Goal: Feedback & Contribution: Contribute content

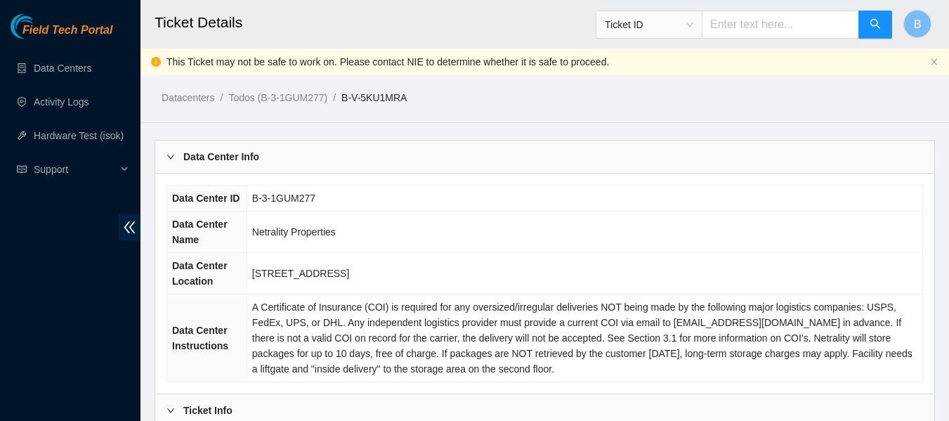
scroll to position [814, 0]
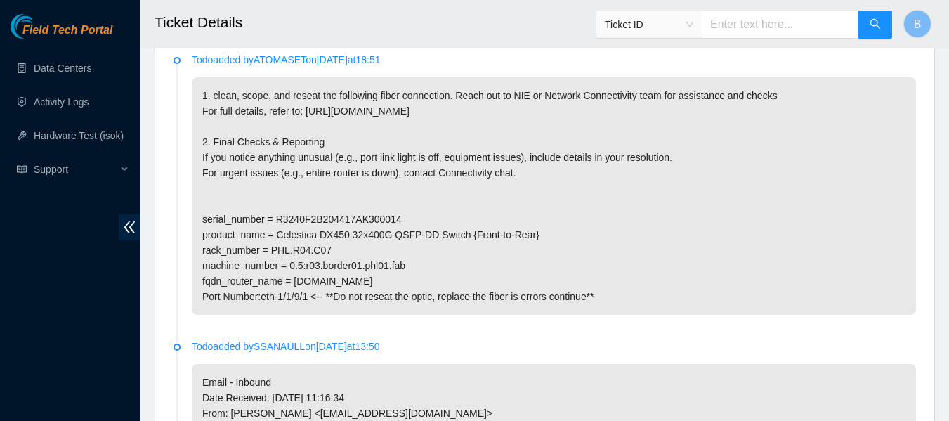
click at [466, 44] on h2 "Ticket Details" at bounding box center [477, 22] width 645 height 45
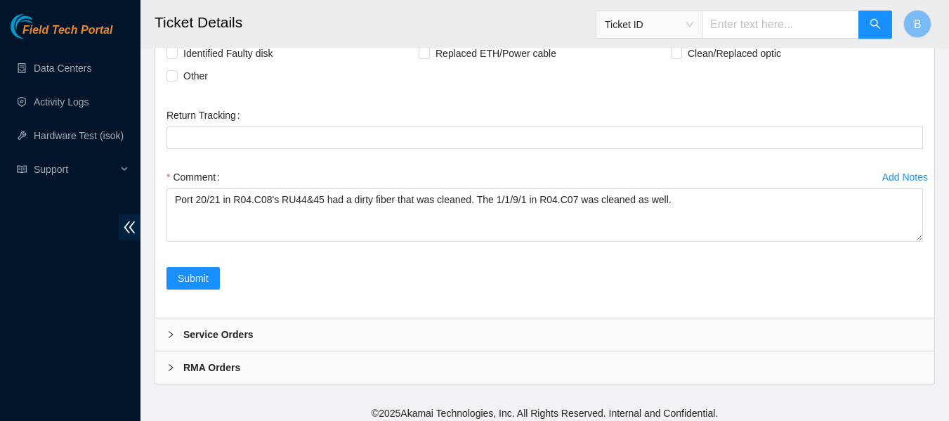
scroll to position [2718, 0]
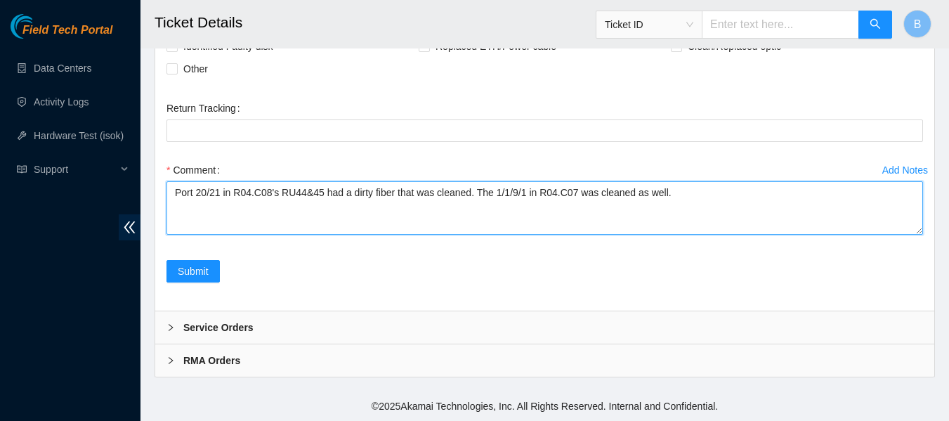
click at [176, 197] on textarea "Port 20/21 in R04.C08's RU44&45 had a dirty fiber that was cleaned. The 1/1/9/1…" at bounding box center [545, 207] width 757 height 53
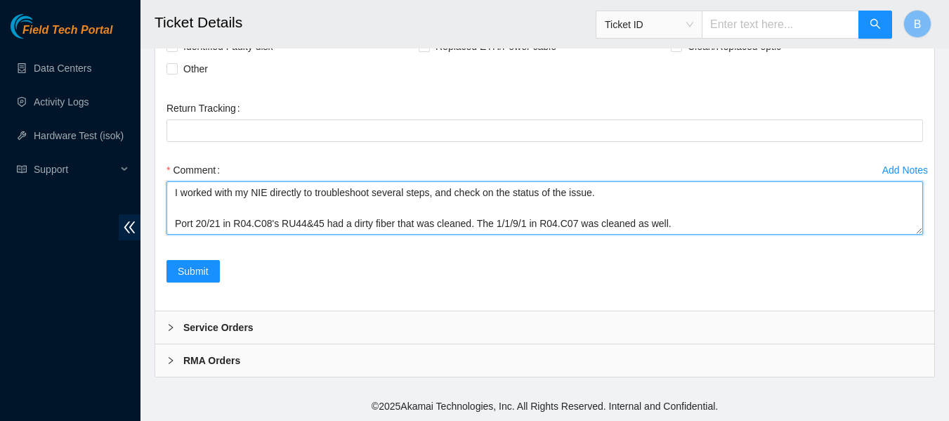
click at [471, 224] on textarea "I worked with my NIE directly to troubleshoot several steps, and check on the s…" at bounding box center [545, 207] width 757 height 53
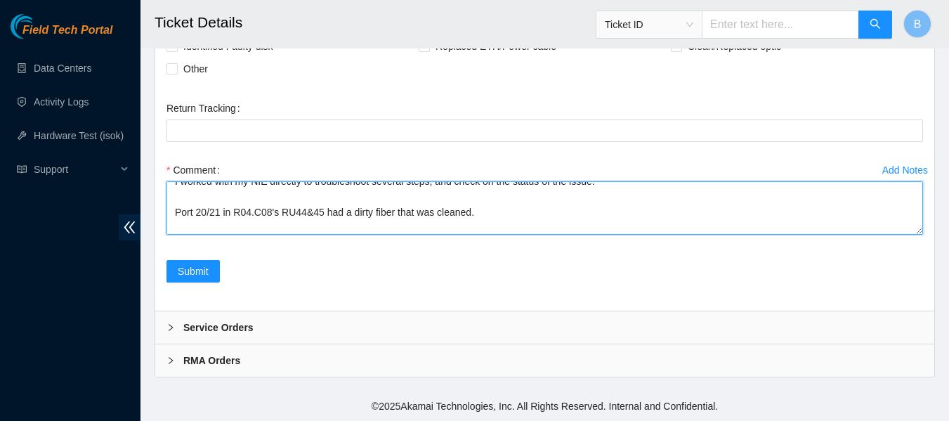
scroll to position [27, 0]
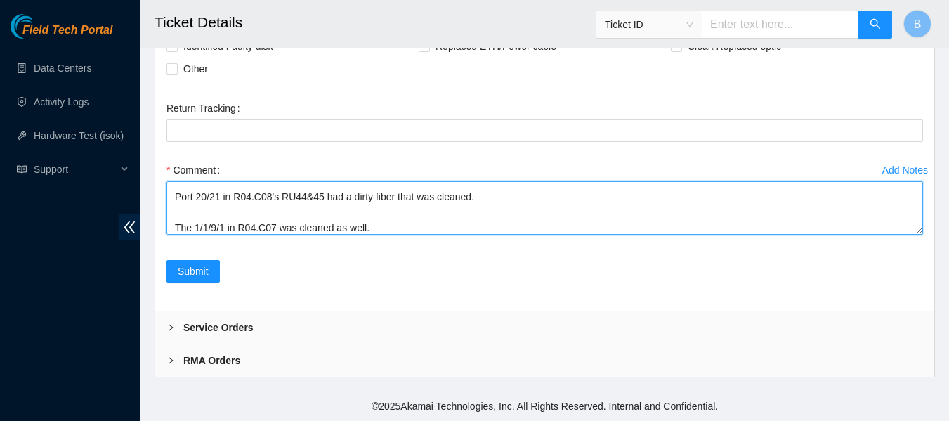
click at [507, 229] on textarea "I worked with my NIE directly to troubleshoot several steps, and check on the s…" at bounding box center [545, 207] width 757 height 53
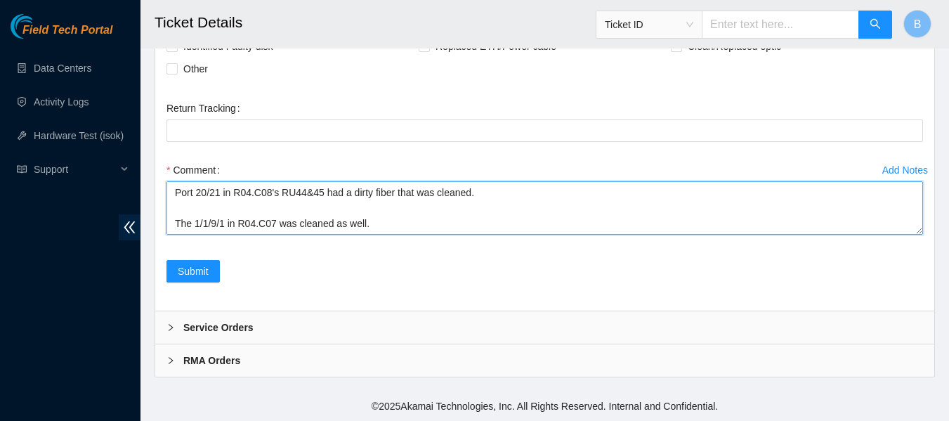
scroll to position [31, 0]
click at [178, 222] on textarea "I worked with my NIE directly to troubleshoot several steps, and check on the s…" at bounding box center [545, 207] width 757 height 53
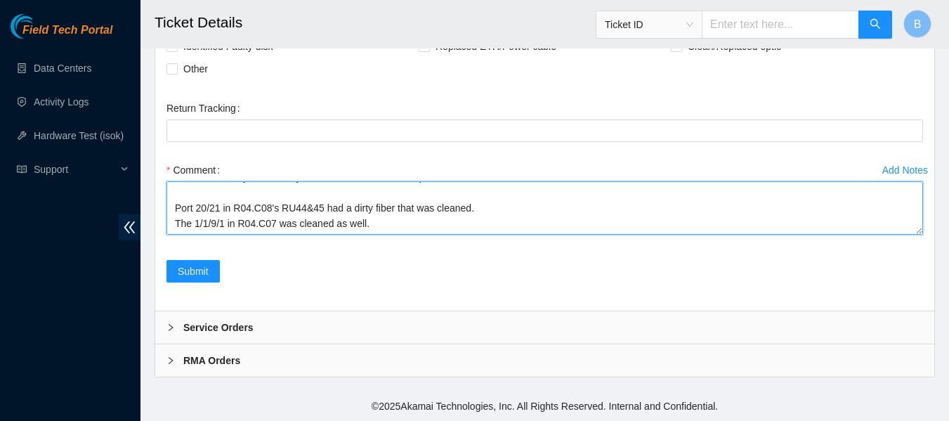
scroll to position [15, 0]
click at [388, 219] on textarea "I worked with my NIE directly to troubleshoot several steps, and check on the s…" at bounding box center [545, 207] width 757 height 53
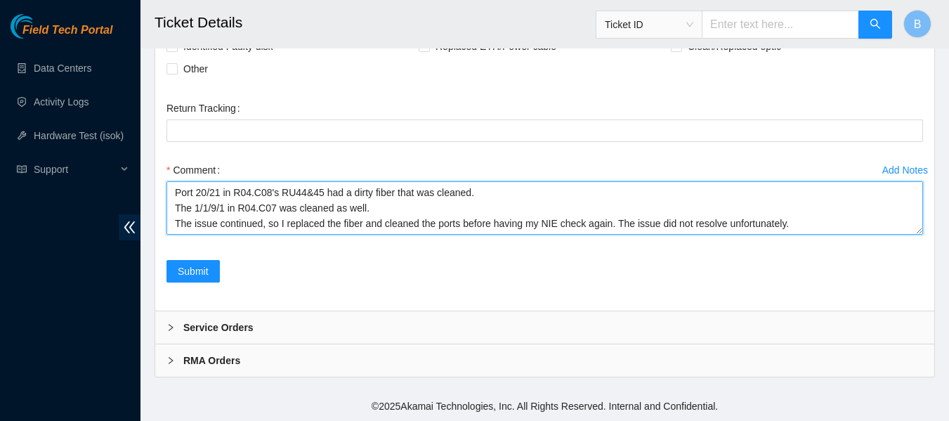
click at [663, 223] on textarea "I worked with my NIE directly to troubleshoot several steps, and check on the s…" at bounding box center [545, 207] width 757 height 53
click at [801, 232] on textarea "I worked with my NIE directly to troubleshoot several steps, and check on the s…" at bounding box center [545, 207] width 757 height 53
click at [723, 224] on textarea "I worked with my NIE directly to troubleshoot several steps, and check on the s…" at bounding box center [545, 207] width 757 height 53
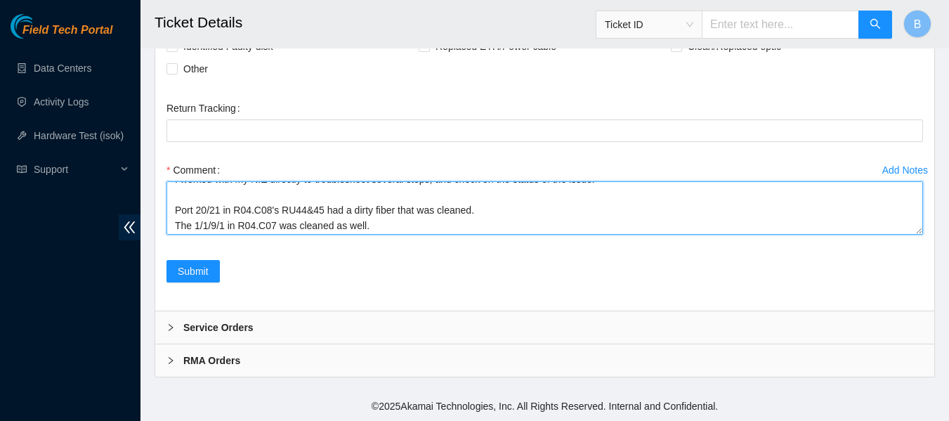
scroll to position [12, 0]
drag, startPoint x: 374, startPoint y: 212, endPoint x: 161, endPoint y: 204, distance: 213.0
click at [161, 204] on div "Add Notes Comment I worked with my NIE directly to troubleshoot several steps, …" at bounding box center [545, 209] width 768 height 101
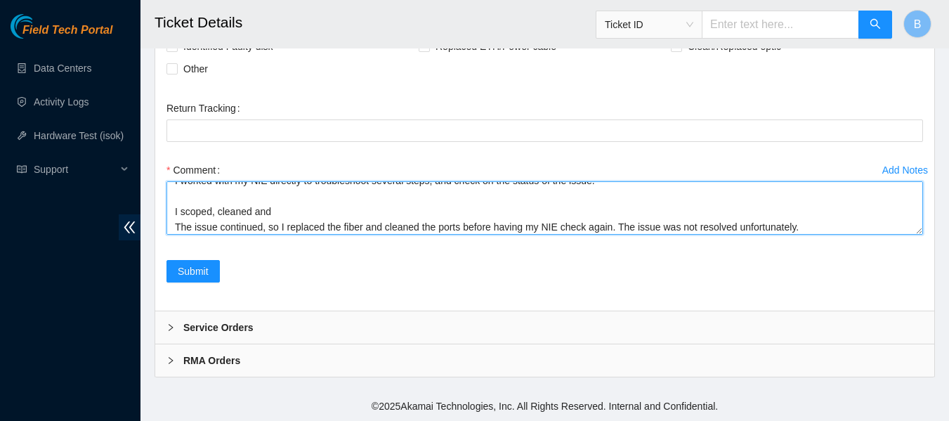
drag, startPoint x: 272, startPoint y: 211, endPoint x: 214, endPoint y: 214, distance: 57.7
click at [214, 214] on textarea "I worked with my NIE directly to troubleshoot several steps, and check on the s…" at bounding box center [545, 207] width 757 height 53
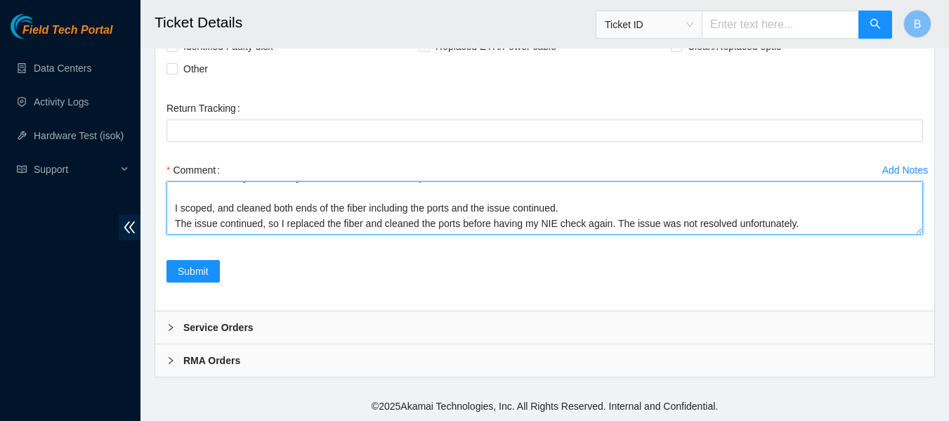
drag, startPoint x: 569, startPoint y: 215, endPoint x: 451, endPoint y: 201, distance: 118.9
click at [451, 201] on textarea "I worked with my NIE directly to troubleshoot several steps, and check on the s…" at bounding box center [545, 207] width 757 height 53
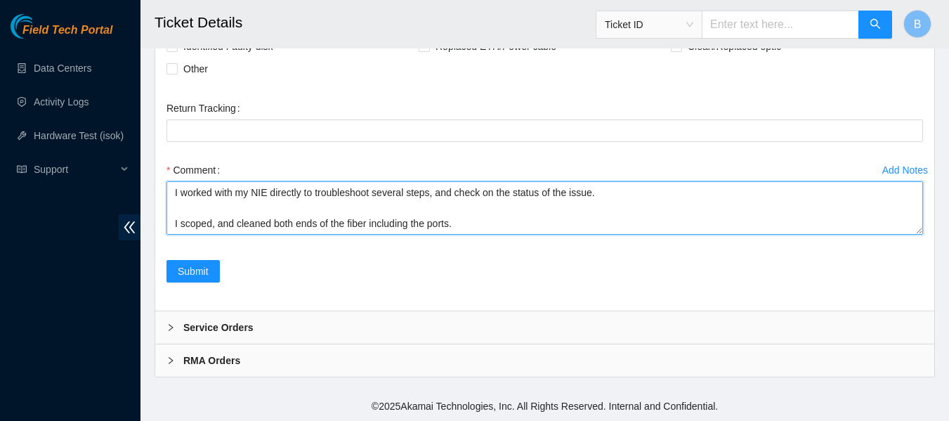
click at [451, 211] on textarea "I worked with my NIE directly to troubleshoot several steps, and check on the s…" at bounding box center [545, 207] width 757 height 53
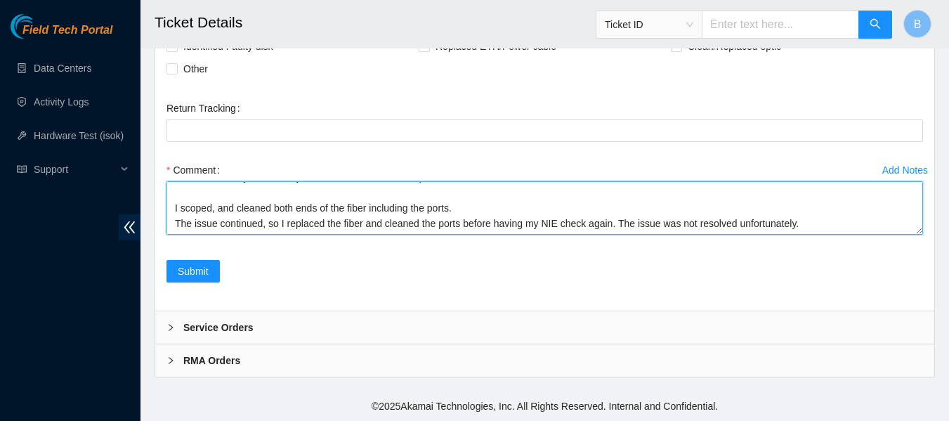
click at [797, 222] on textarea "I worked with my NIE directly to troubleshoot several steps, and check on the s…" at bounding box center [545, 207] width 757 height 53
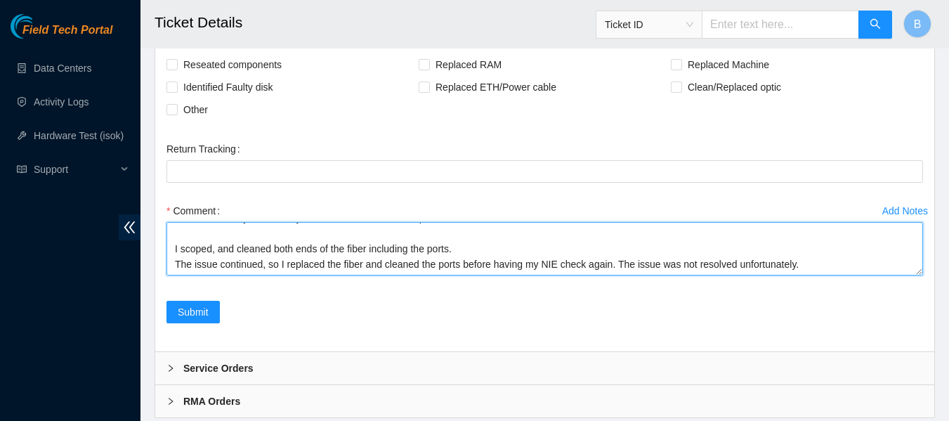
scroll to position [2630, 0]
type textarea "I worked with my NIE directly to troubleshoot several steps, and check on the s…"
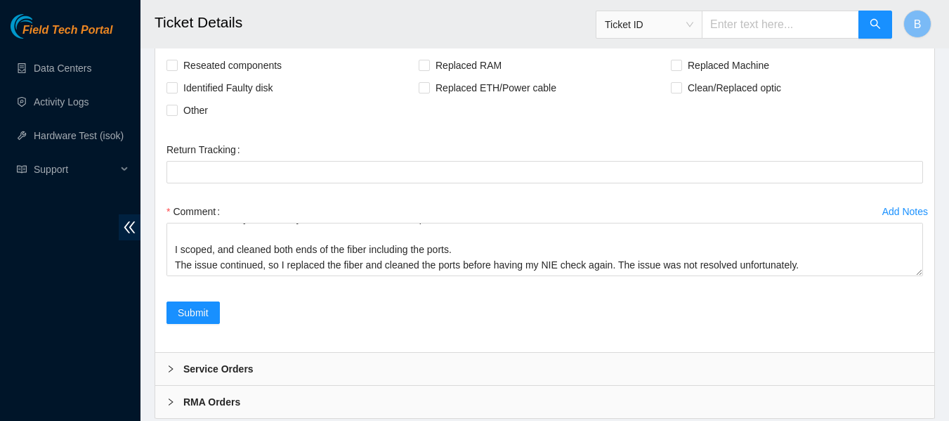
click at [197, 54] on span "Rebooted" at bounding box center [205, 43] width 54 height 22
click at [176, 47] on input "Rebooted" at bounding box center [172, 42] width 10 height 10
click at [204, 54] on span "Rebooted" at bounding box center [205, 43] width 54 height 22
click at [176, 47] on input "Rebooted" at bounding box center [172, 42] width 10 height 10
checkbox input "false"
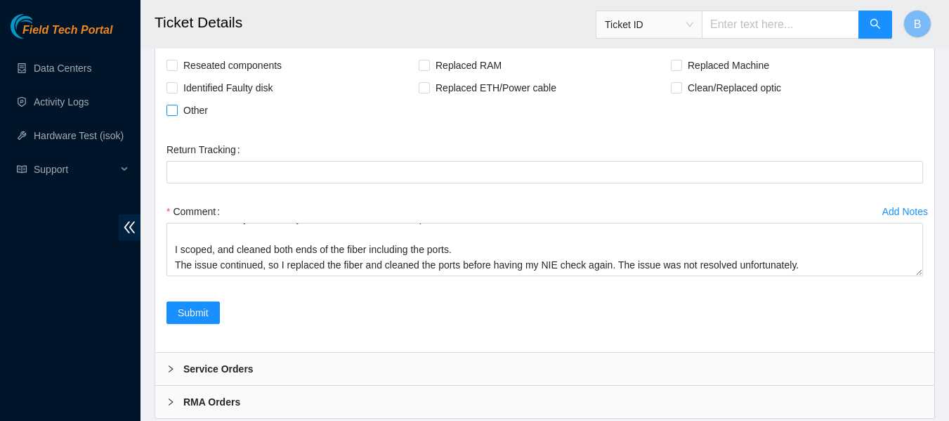
click at [181, 122] on span "Other" at bounding box center [196, 110] width 36 height 22
click at [176, 115] on input "Other" at bounding box center [172, 110] width 10 height 10
checkbox input "true"
click at [370, 122] on div "Other" at bounding box center [293, 110] width 252 height 22
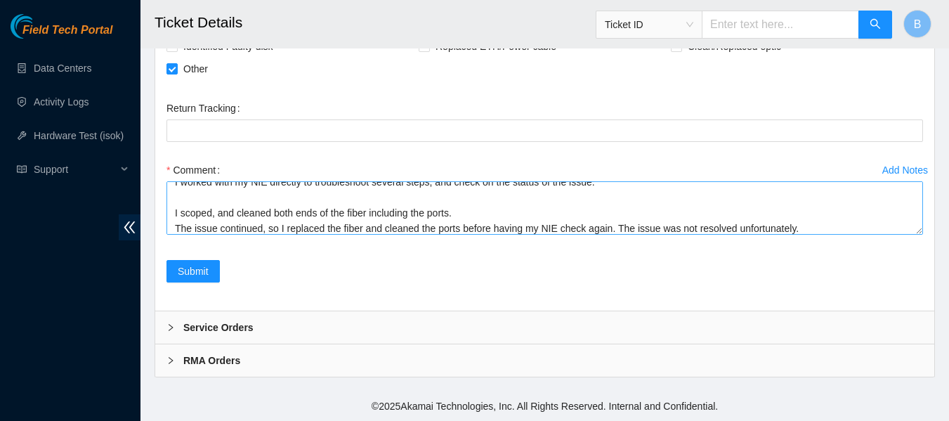
scroll to position [10, 0]
click at [365, 214] on textarea "I worked with my NIE directly to troubleshoot several steps, and check on the s…" at bounding box center [545, 207] width 757 height 53
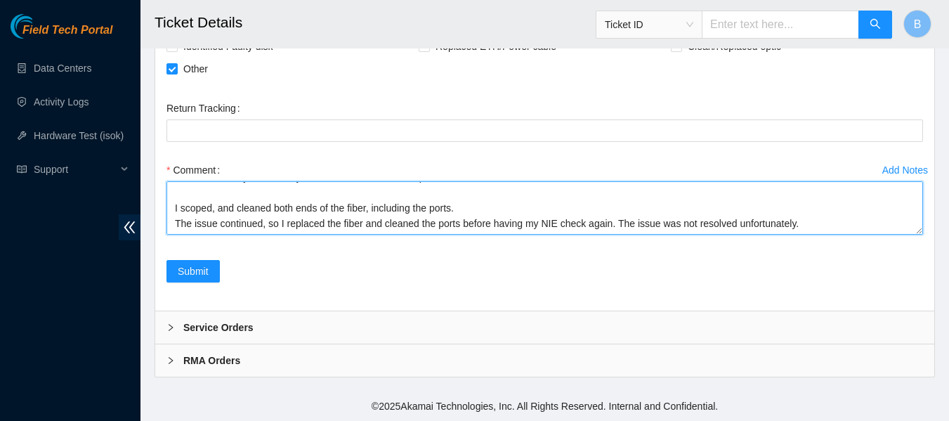
click at [804, 221] on textarea "I worked with my NIE directly to troubleshoot several steps, and check on the s…" at bounding box center [545, 207] width 757 height 53
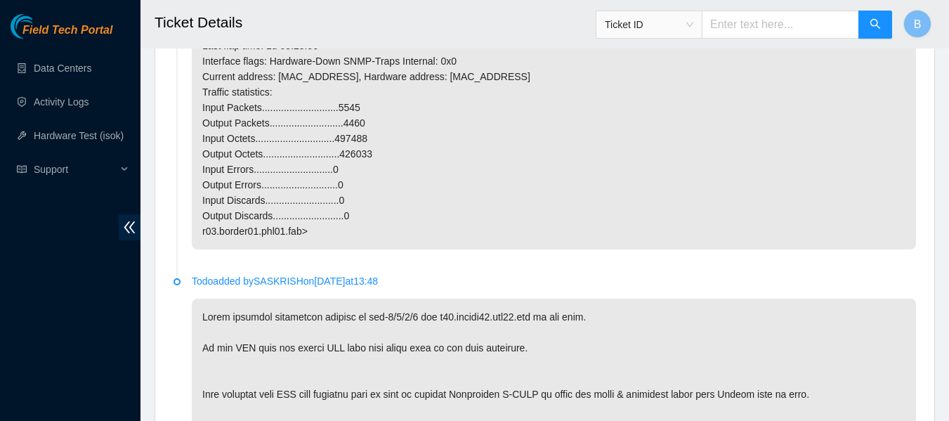
scroll to position [1631, 0]
type textarea "I worked with my NIE directly to troubleshoot several steps, and check on the s…"
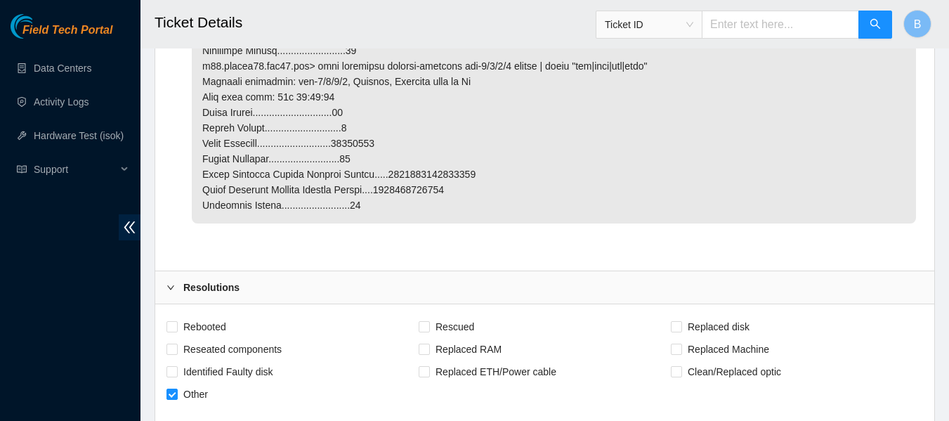
scroll to position [2718, 0]
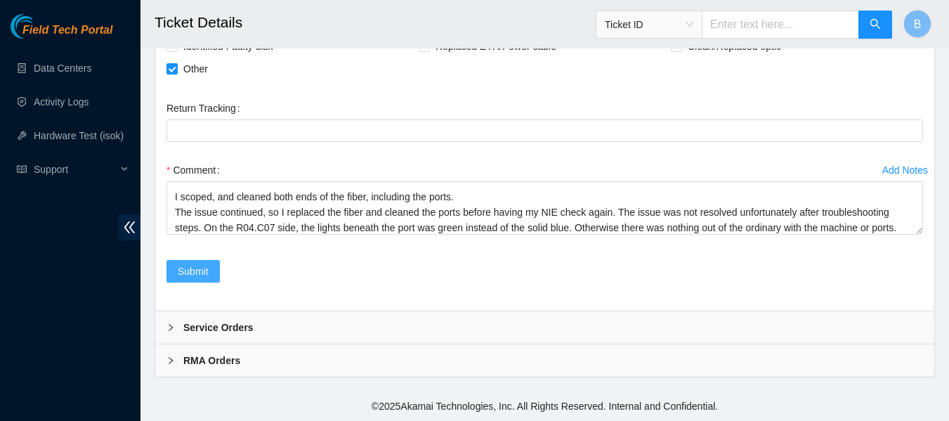
click at [198, 280] on button "Submit" at bounding box center [193, 271] width 53 height 22
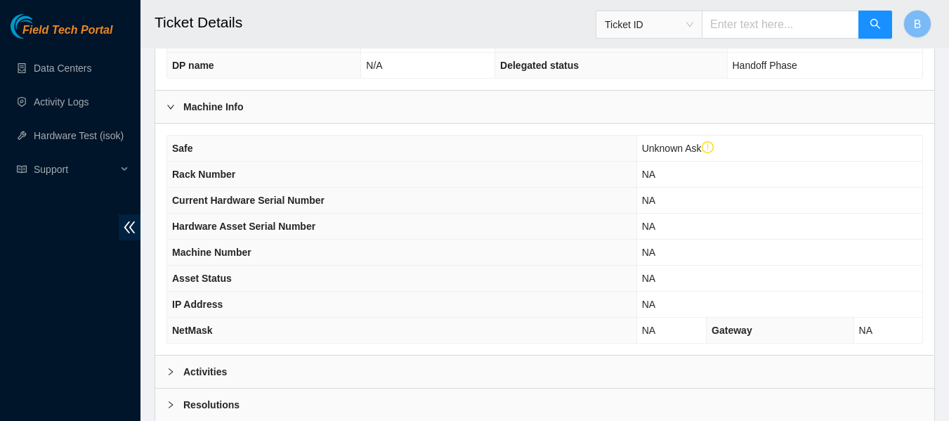
scroll to position [575, 0]
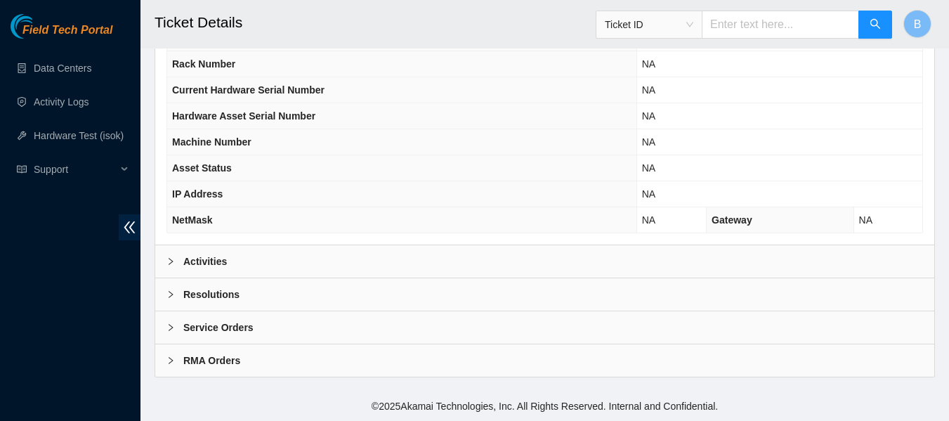
click at [238, 268] on div "Activities" at bounding box center [544, 261] width 779 height 32
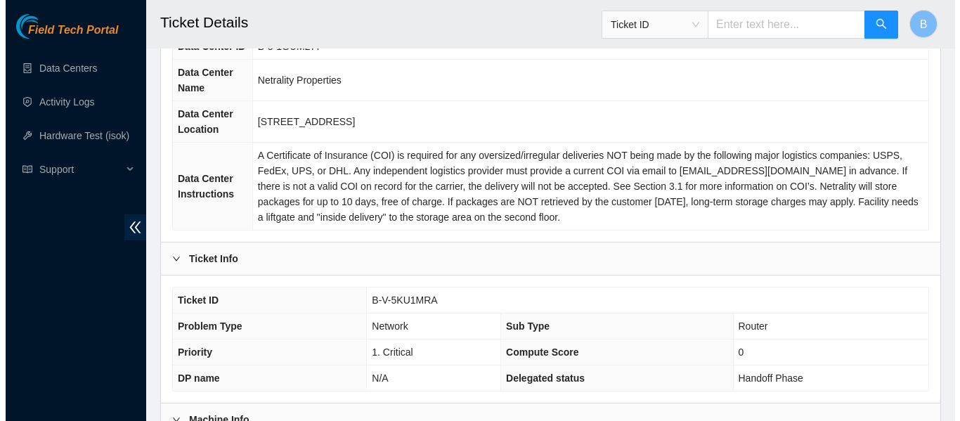
scroll to position [0, 0]
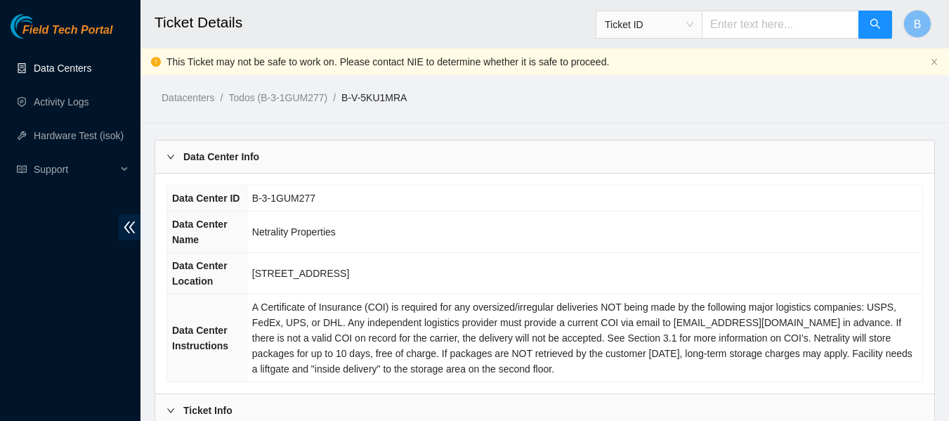
click at [82, 63] on link "Data Centers" at bounding box center [63, 68] width 58 height 11
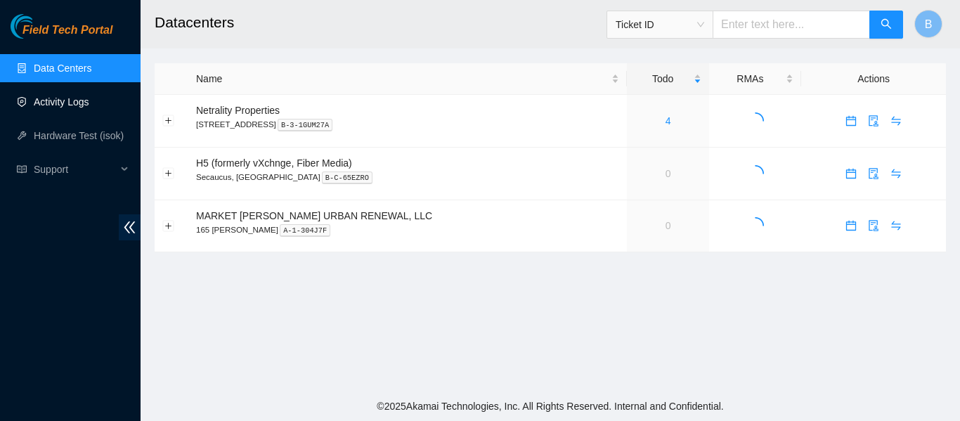
click at [76, 106] on link "Activity Logs" at bounding box center [62, 101] width 56 height 11
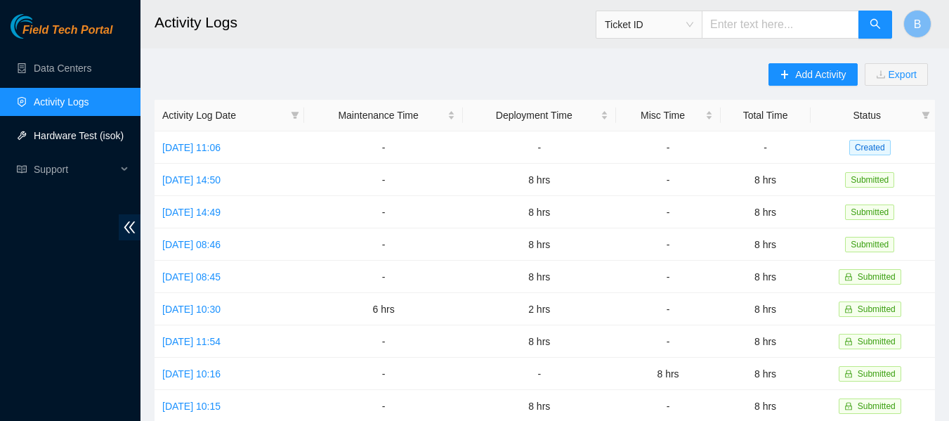
click at [74, 137] on link "Hardware Test (isok)" at bounding box center [79, 135] width 90 height 11
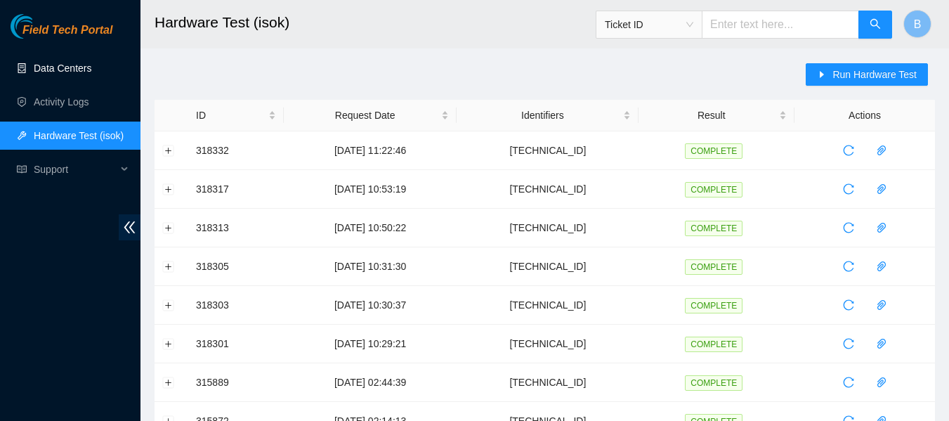
click at [72, 63] on link "Data Centers" at bounding box center [63, 68] width 58 height 11
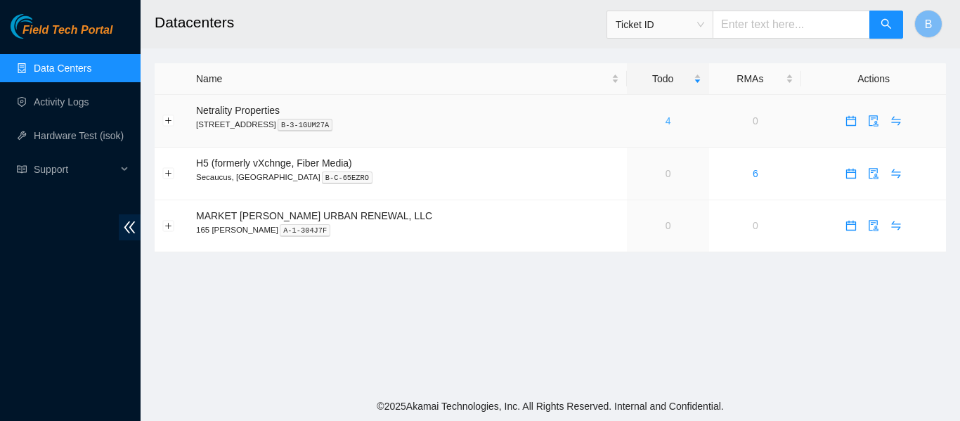
click at [665, 122] on link "4" at bounding box center [668, 120] width 6 height 11
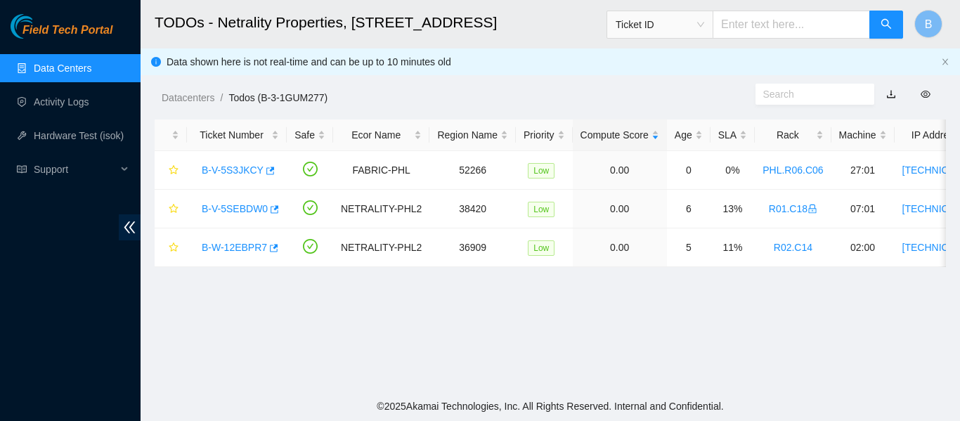
click at [471, 96] on ol "Datacenters / Todos (B-3-1GUM277) /" at bounding box center [459, 97] width 594 height 15
click at [533, 341] on main "TODOs - Netrality Properties, [STREET_ADDRESS] Ticket ID B Data shown here is n…" at bounding box center [550, 195] width 819 height 391
click at [84, 96] on link "Activity Logs" at bounding box center [62, 101] width 56 height 11
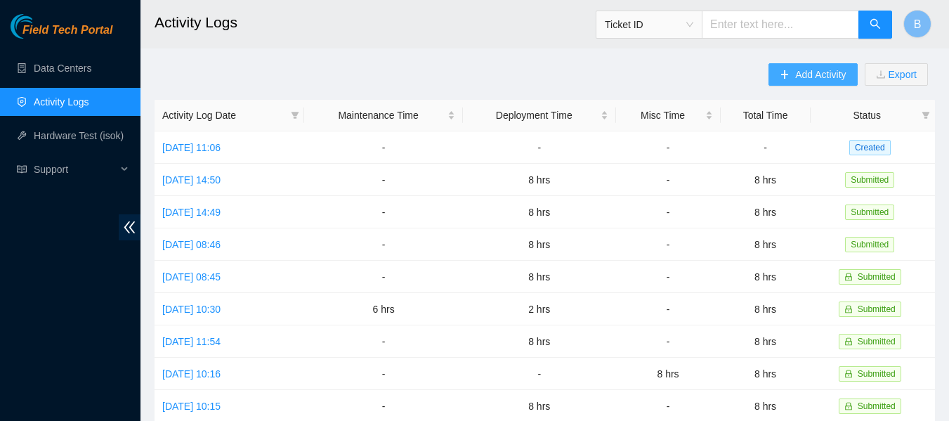
click at [778, 84] on button "Add Activity" at bounding box center [813, 74] width 89 height 22
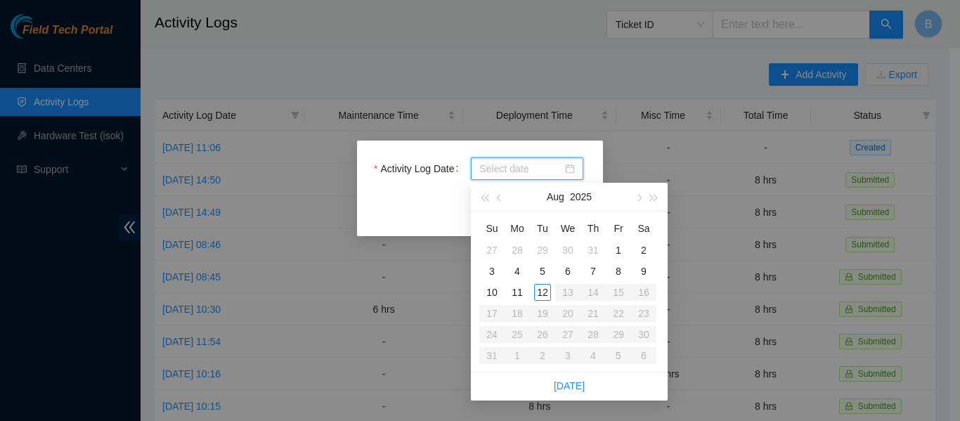
click at [545, 164] on input "Activity Log Date" at bounding box center [520, 168] width 83 height 15
type input "[DATE]"
click at [515, 288] on div "11" at bounding box center [517, 292] width 17 height 17
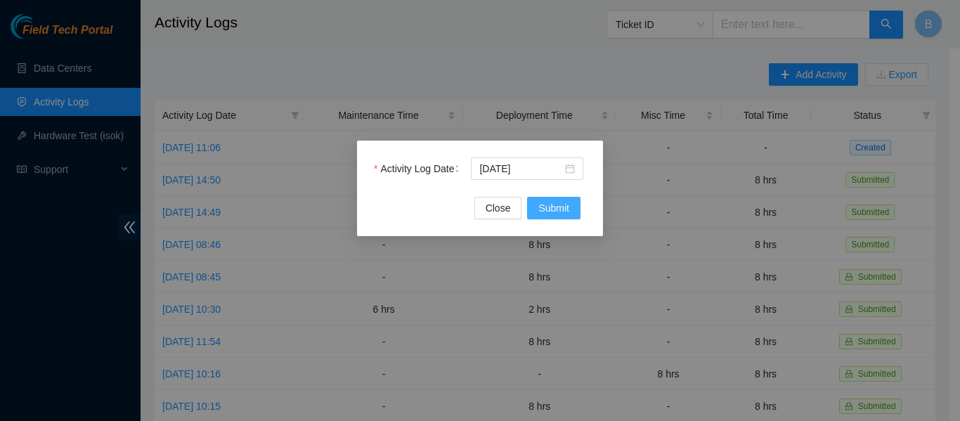
click at [563, 211] on span "Submit" at bounding box center [553, 207] width 31 height 15
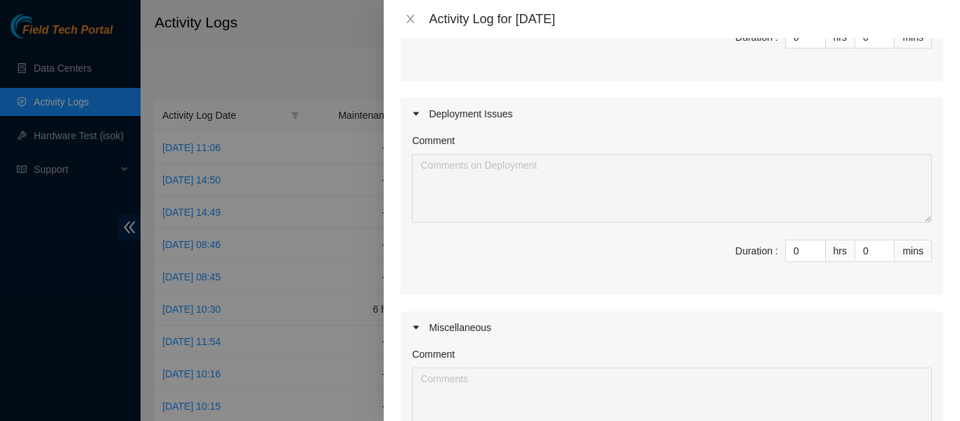
scroll to position [284, 0]
click at [785, 251] on input "0" at bounding box center [804, 248] width 39 height 21
type input "8"
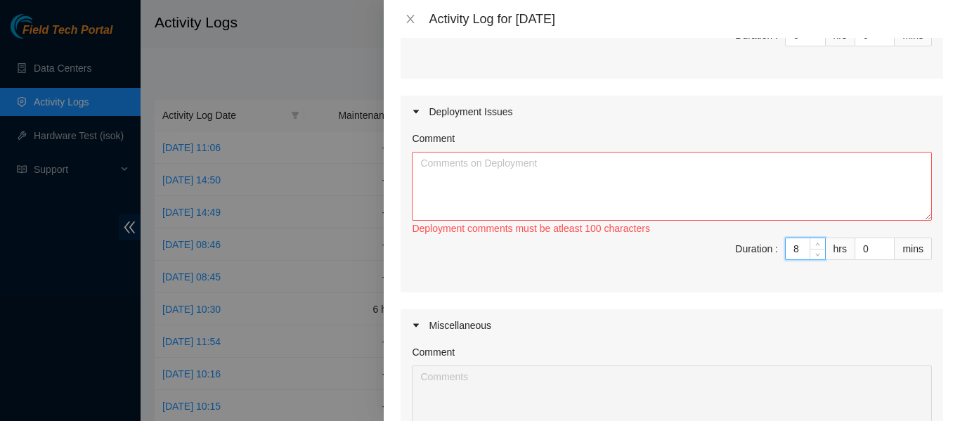
type input "8"
click at [580, 167] on textarea "Comment" at bounding box center [672, 186] width 520 height 69
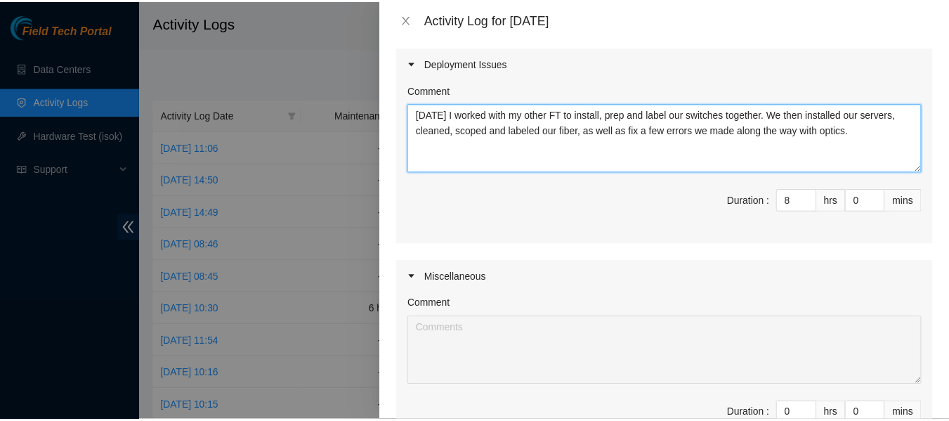
scroll to position [523, 0]
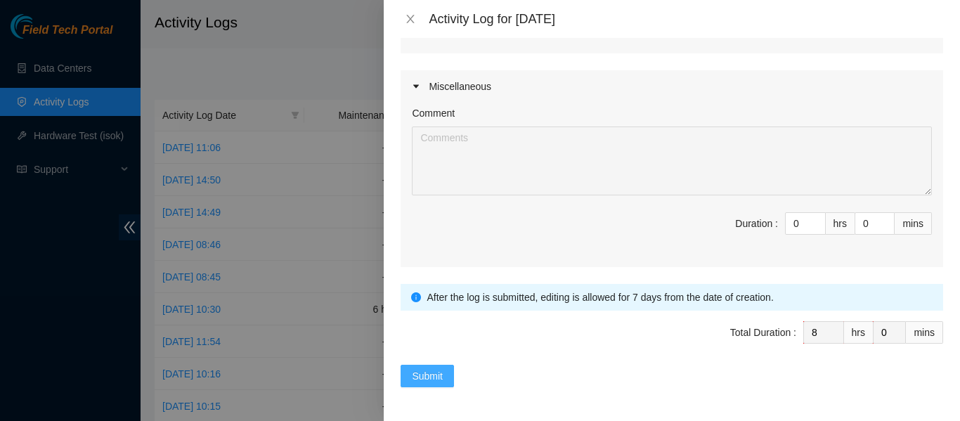
type textarea "[DATE] I worked with my other FT to install, prep and label our switches togeth…"
click at [426, 369] on span "Submit" at bounding box center [427, 375] width 31 height 15
